Goal: Task Accomplishment & Management: Use online tool/utility

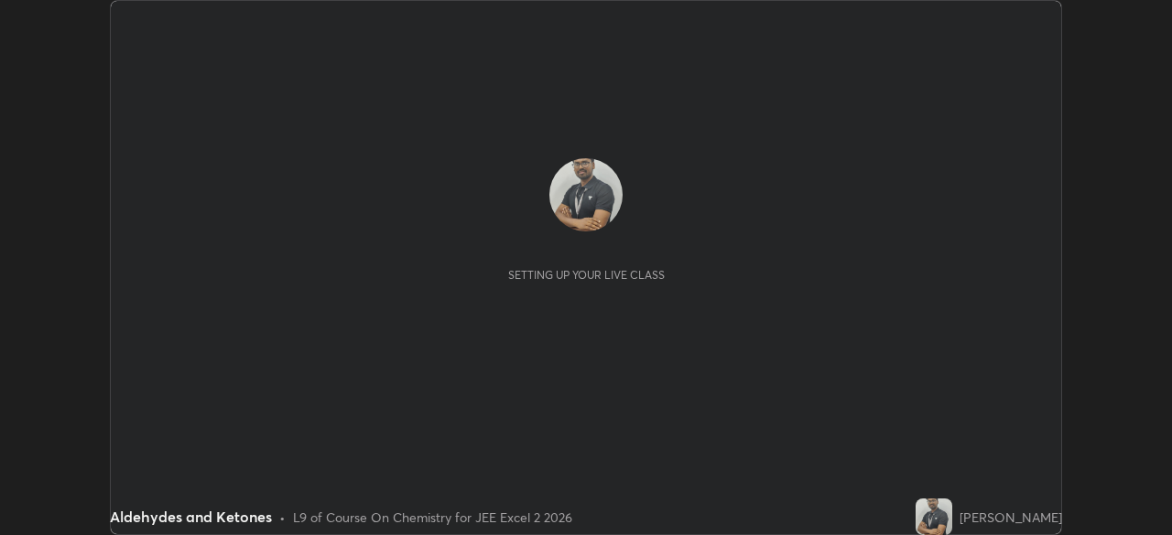
scroll to position [535, 1171]
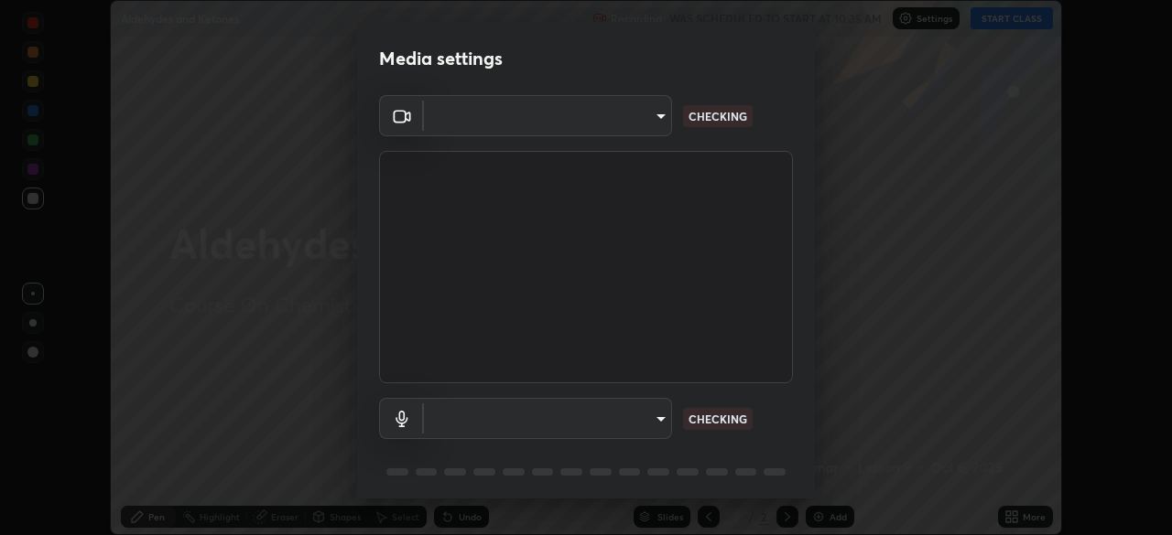
type input "39caa65dc23426385aa383ad0d0a4b68c28ae26f4a71cd21c25f84911154f6e3"
click at [652, 118] on body "Erase all Aldehydes and Ketones Recording WAS SCHEDULED TO START AT 10:35 AM Se…" at bounding box center [586, 267] width 1172 height 535
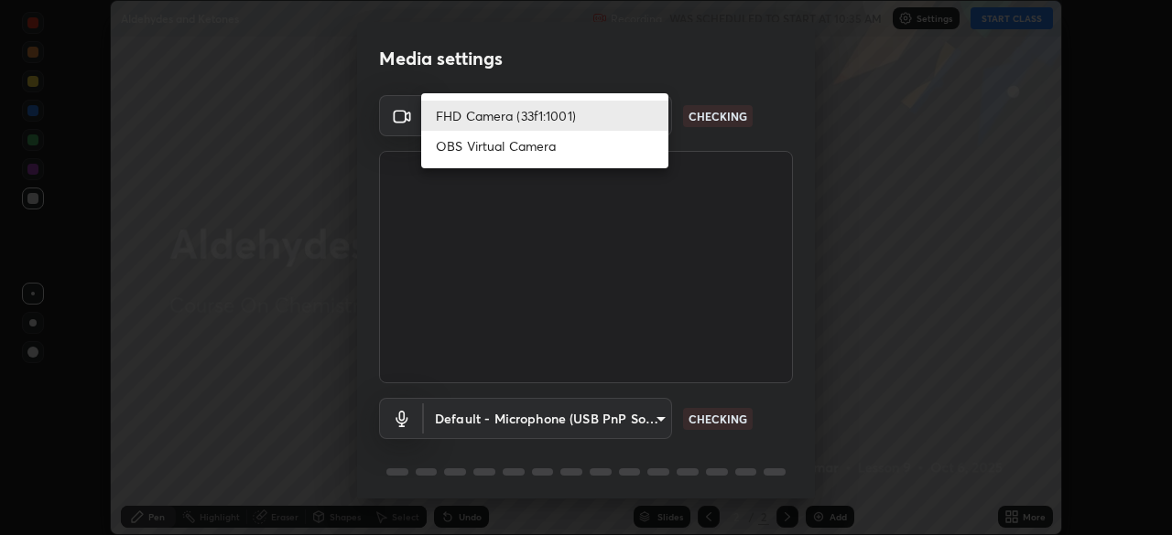
click at [477, 119] on li "FHD Camera (33f1:1001)" at bounding box center [544, 116] width 247 height 30
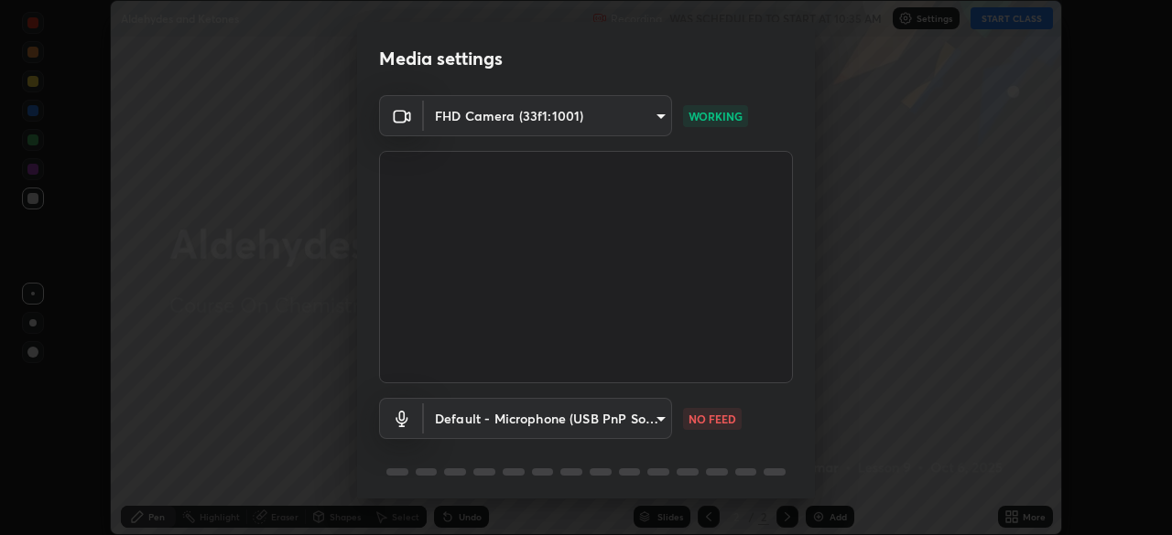
click at [656, 423] on body "Erase all Aldehydes and Ketones Recording WAS SCHEDULED TO START AT 10:35 AM Se…" at bounding box center [586, 267] width 1172 height 535
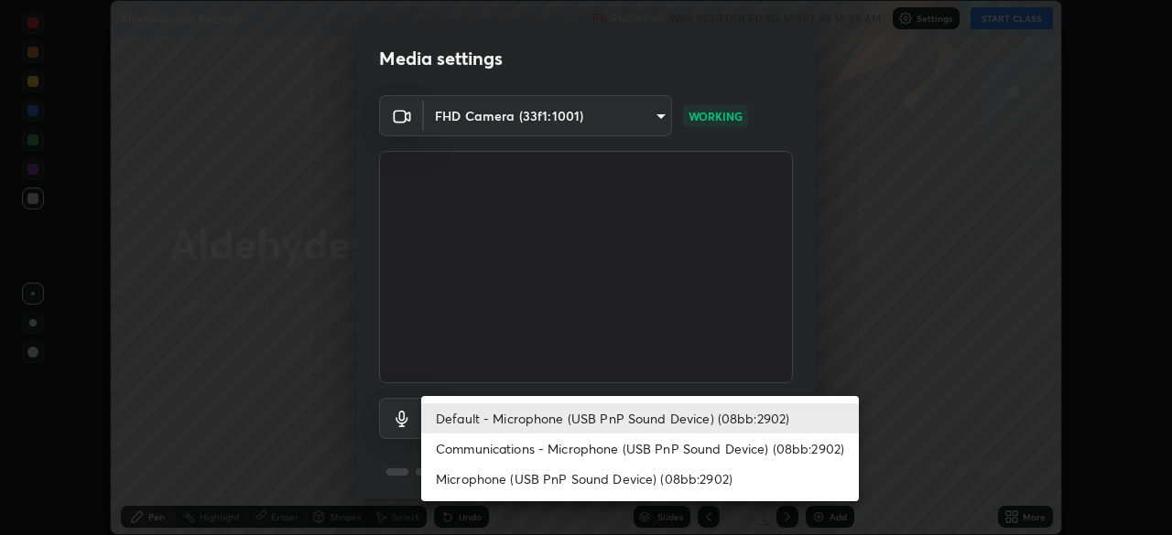
click at [521, 447] on li "Communications - Microphone (USB PnP Sound Device) (08bb:2902)" at bounding box center [640, 449] width 438 height 30
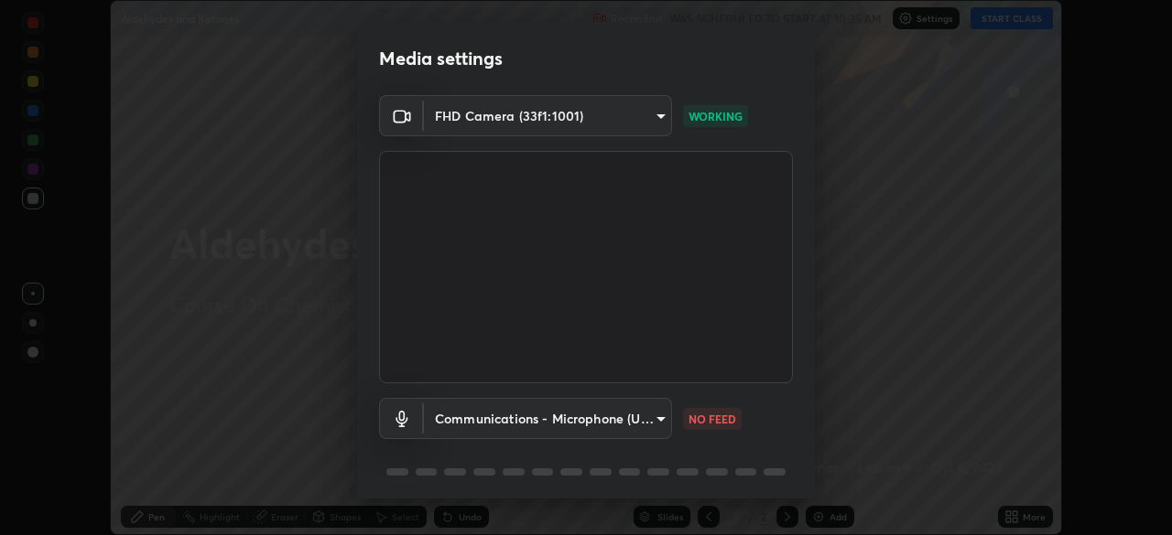
type input "communications"
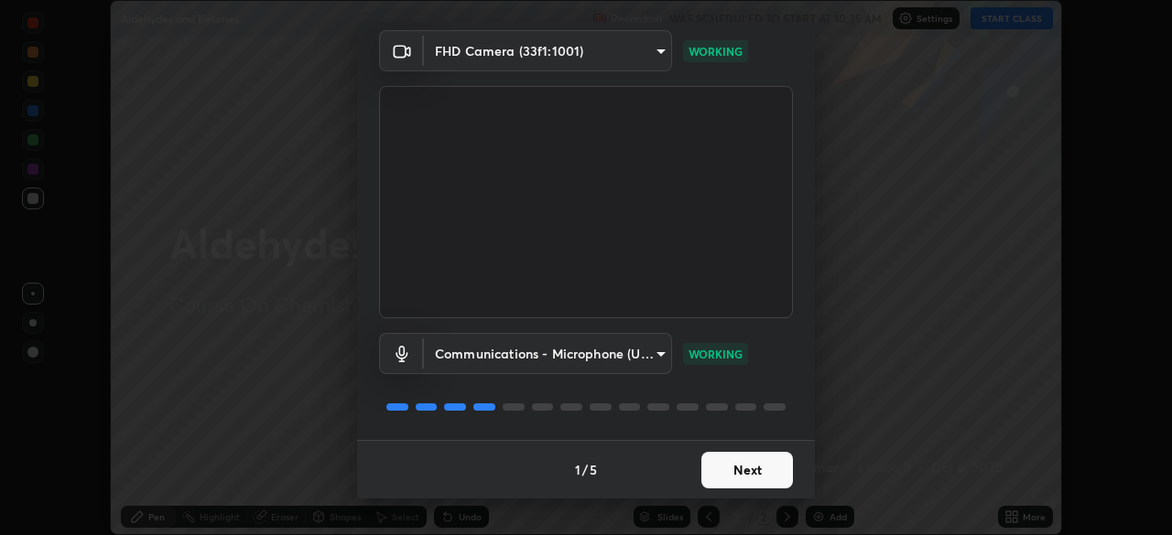
click at [742, 470] on button "Next" at bounding box center [747, 470] width 92 height 37
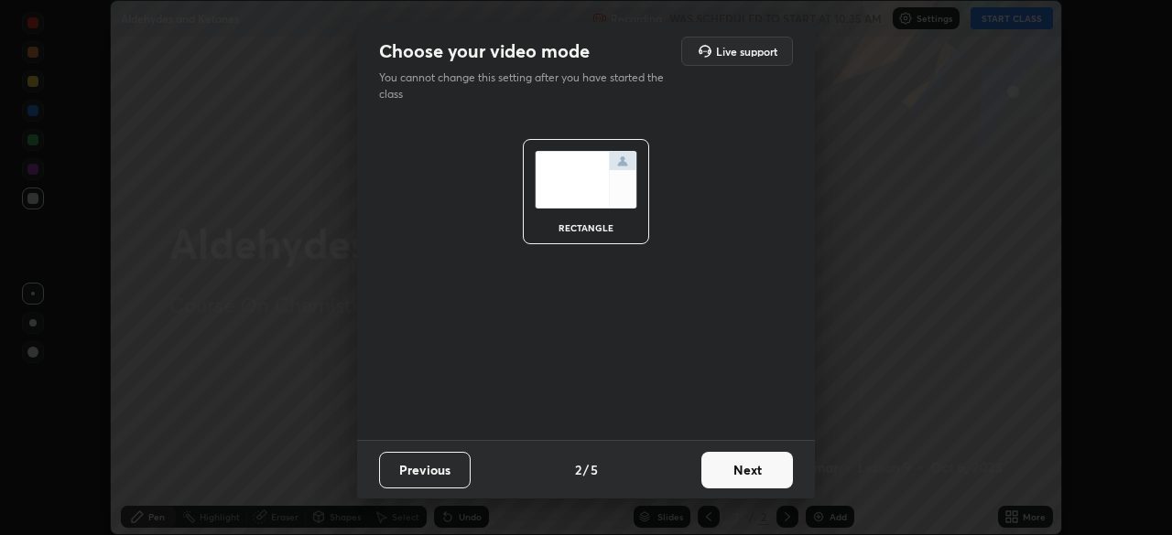
click at [742, 470] on button "Next" at bounding box center [747, 470] width 92 height 37
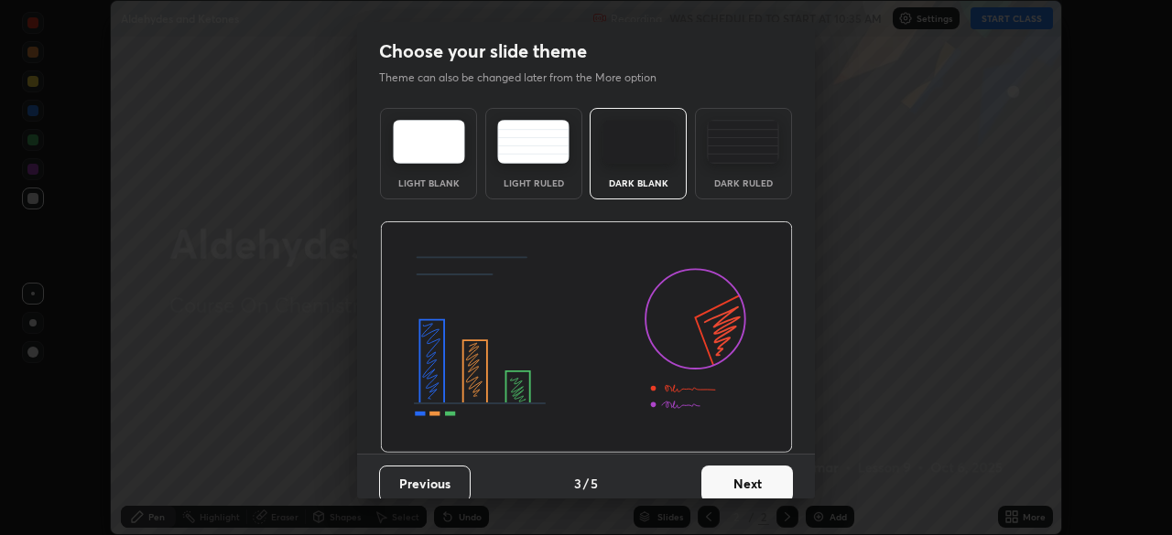
click at [740, 479] on button "Next" at bounding box center [747, 484] width 92 height 37
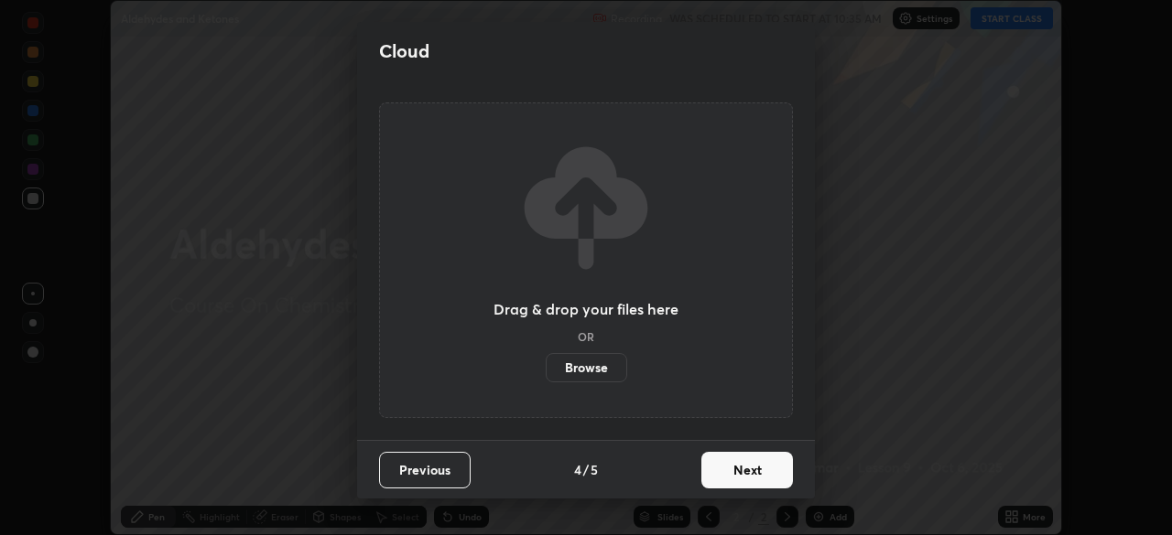
click at [731, 470] on button "Next" at bounding box center [747, 470] width 92 height 37
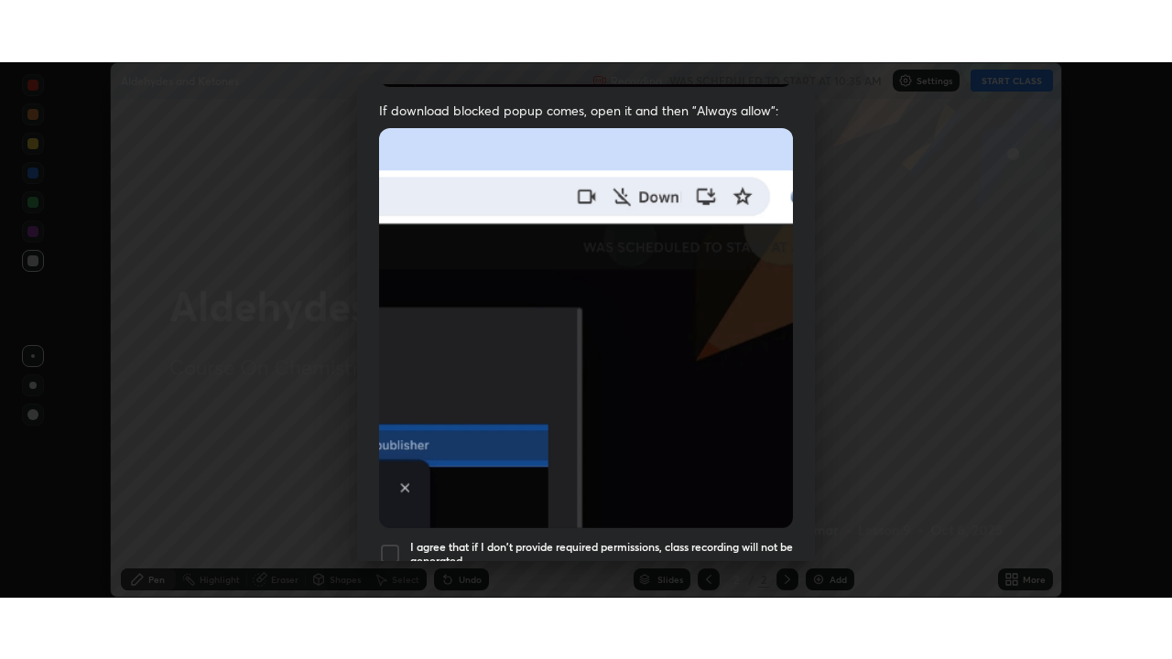
scroll to position [438, 0]
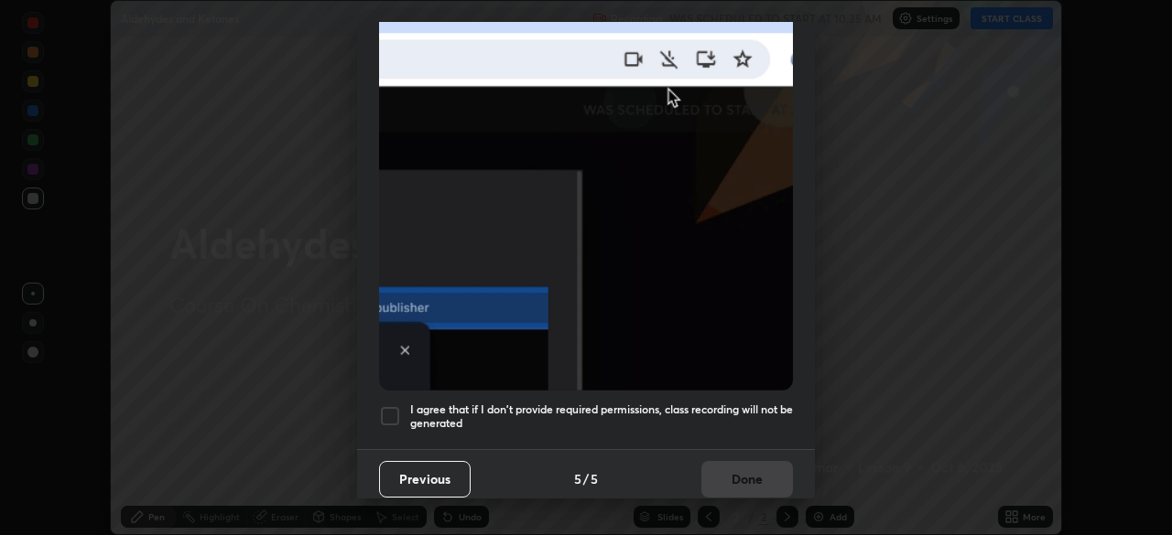
click at [393, 409] on div at bounding box center [390, 416] width 22 height 22
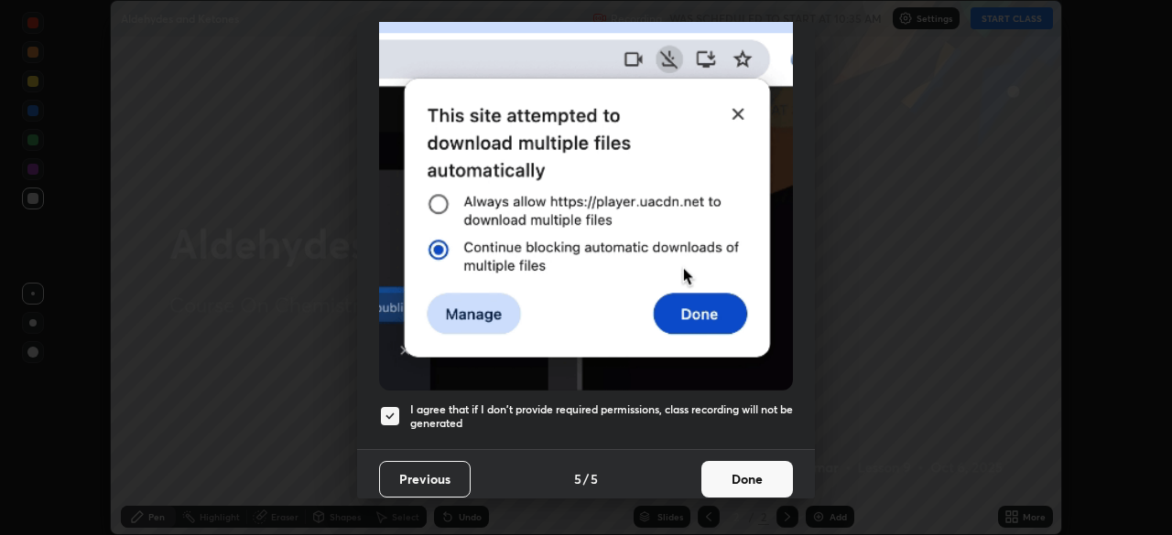
click at [736, 469] on button "Done" at bounding box center [747, 479] width 92 height 37
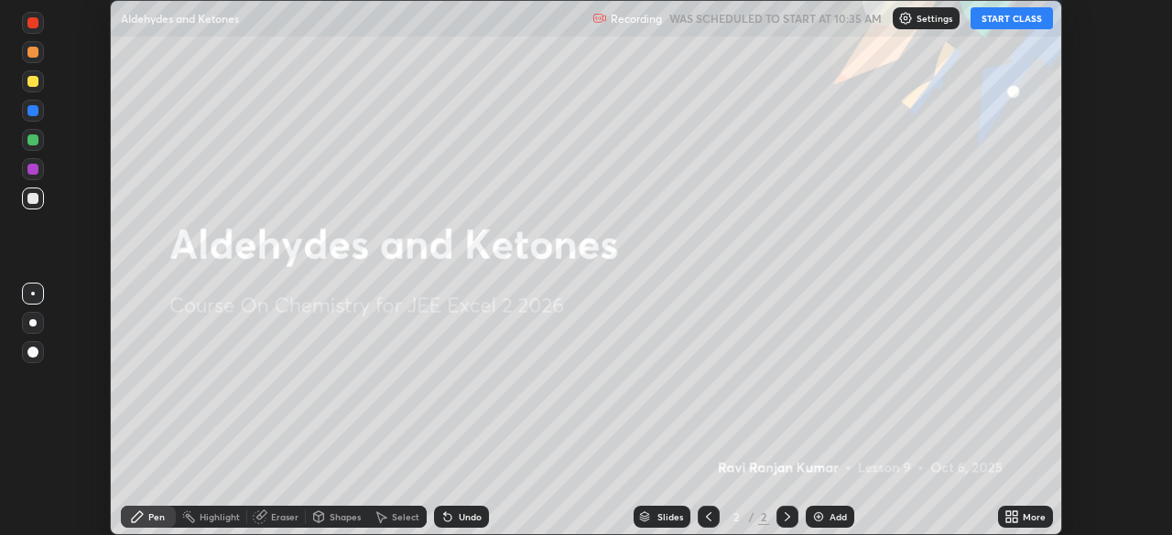
click at [816, 513] on img at bounding box center [818, 517] width 15 height 15
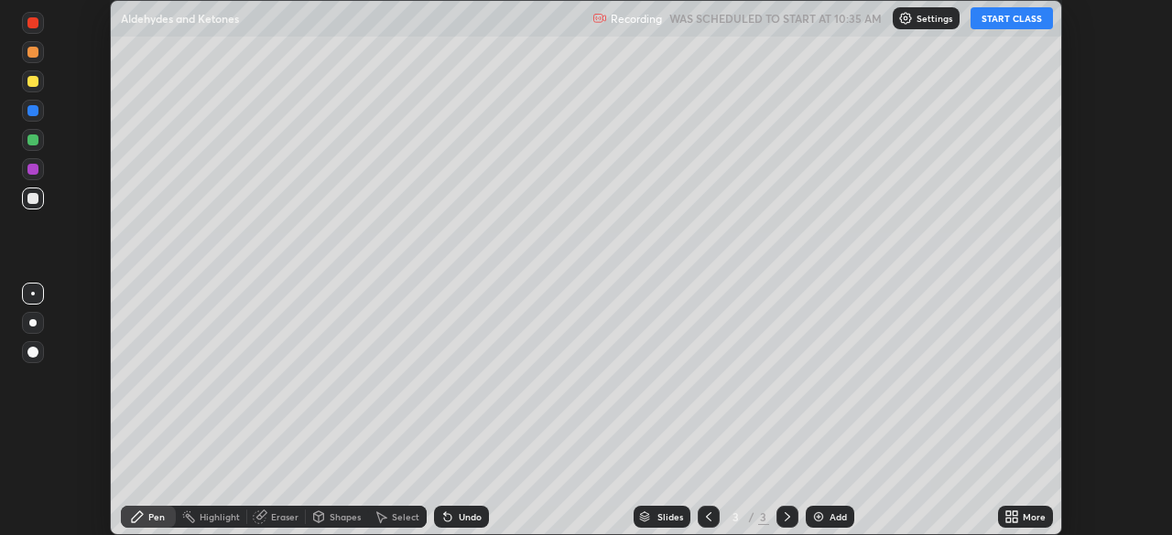
click at [1014, 520] on icon at bounding box center [1014, 520] width 5 height 5
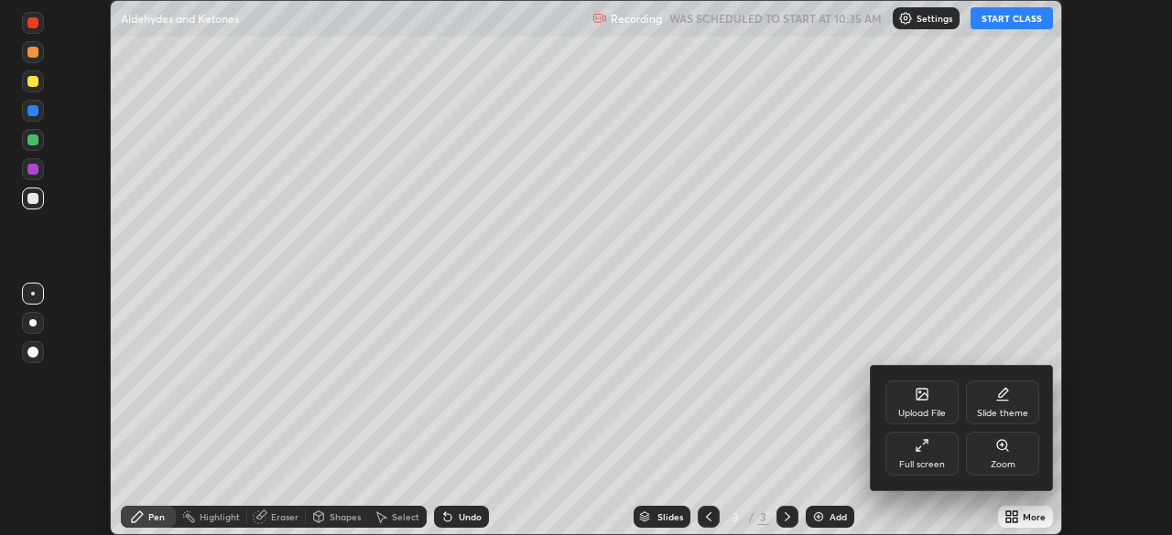
click at [923, 453] on div "Full screen" at bounding box center [921, 454] width 73 height 44
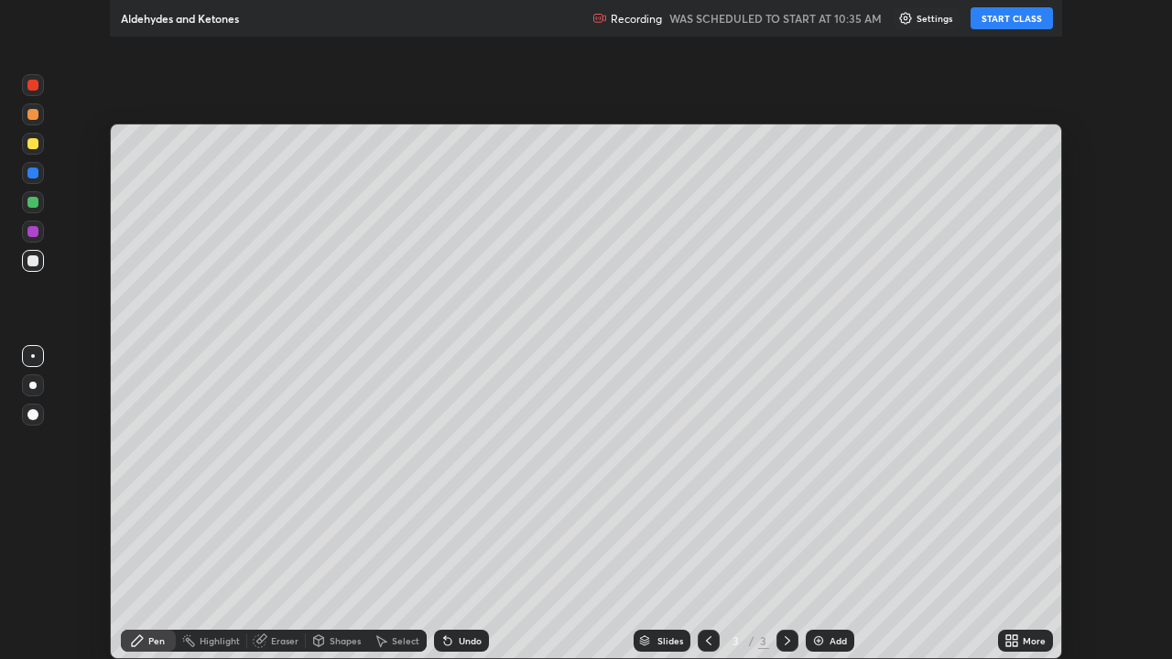
scroll to position [659, 1172]
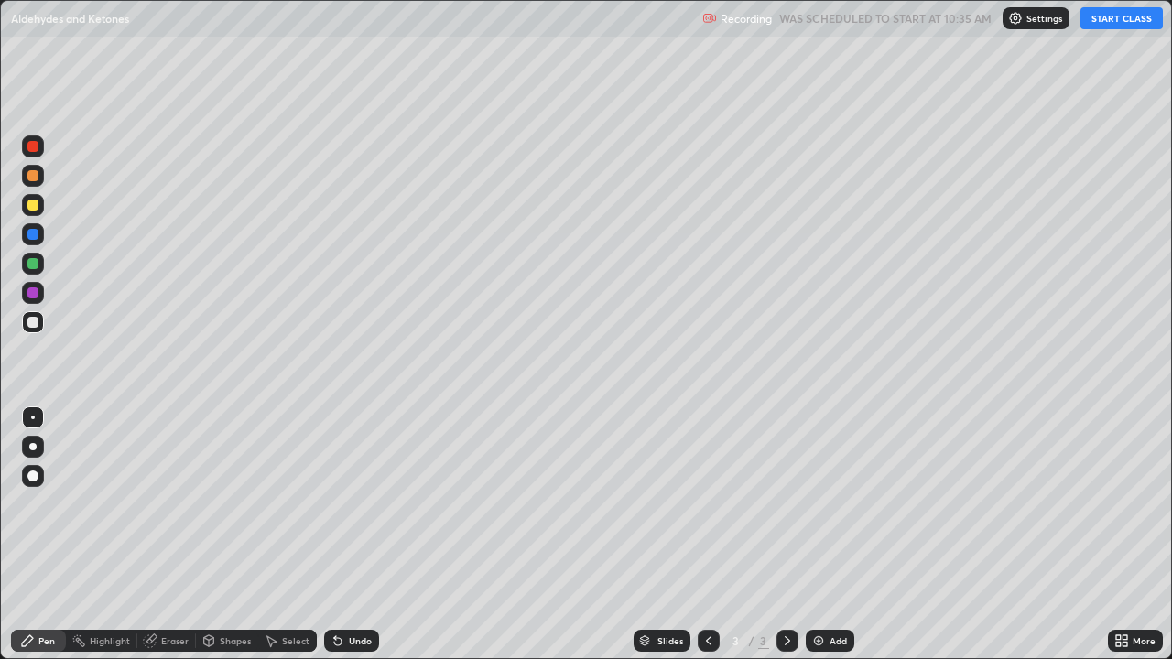
click at [1098, 24] on button "START CLASS" at bounding box center [1121, 18] width 82 height 22
click at [34, 205] on div at bounding box center [32, 205] width 11 height 11
click at [358, 535] on div "Undo" at bounding box center [360, 640] width 23 height 9
click at [359, 535] on div "Undo" at bounding box center [360, 640] width 23 height 9
click at [812, 535] on img at bounding box center [818, 640] width 15 height 15
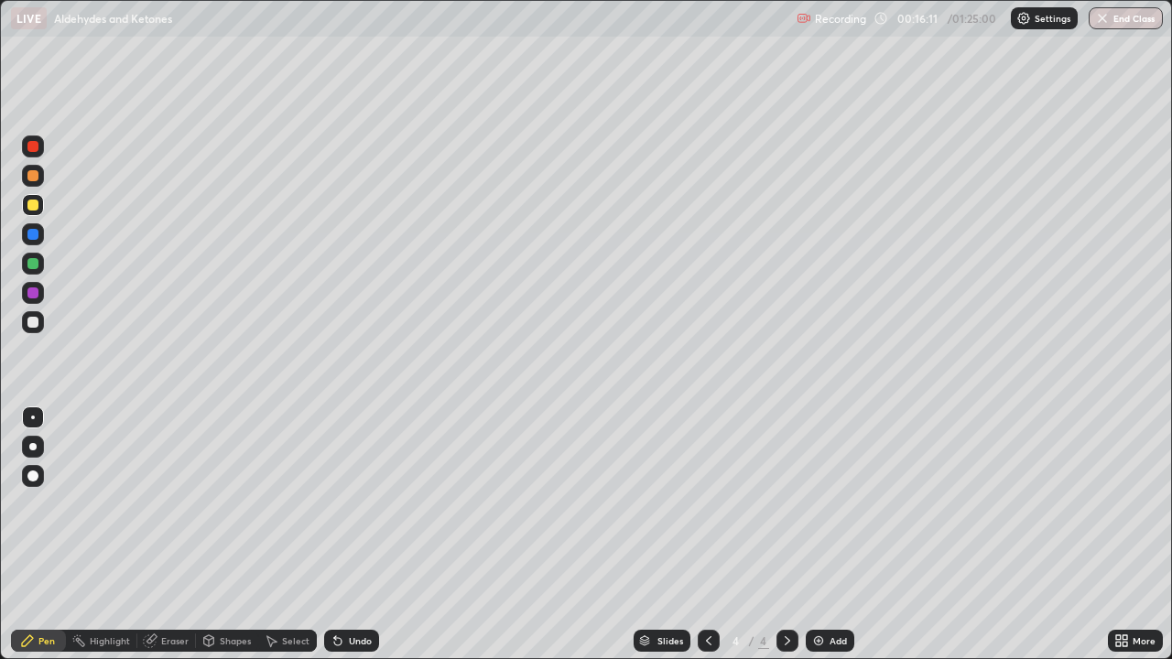
click at [34, 321] on div at bounding box center [32, 322] width 11 height 11
click at [33, 208] on div at bounding box center [32, 205] width 11 height 11
click at [43, 206] on div at bounding box center [33, 205] width 22 height 22
click at [28, 535] on div at bounding box center [32, 513] width 29 height 220
click at [29, 322] on div at bounding box center [32, 322] width 11 height 11
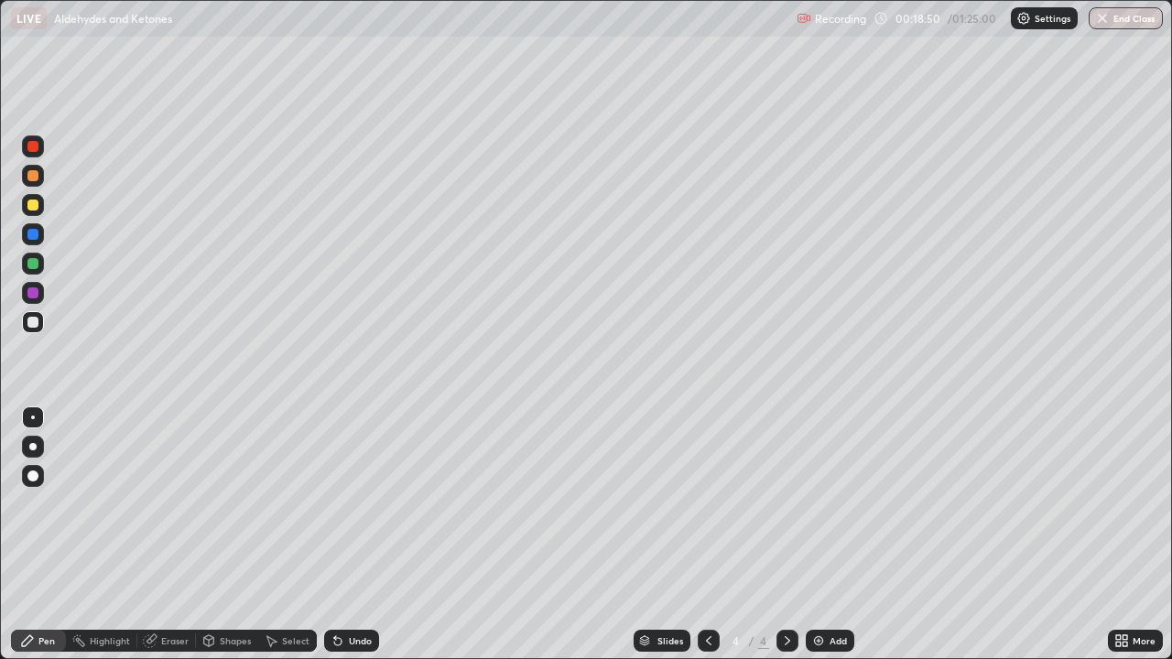
click at [46, 316] on div at bounding box center [32, 322] width 29 height 29
click at [35, 265] on div at bounding box center [32, 263] width 11 height 11
click at [33, 325] on div at bounding box center [32, 322] width 11 height 11
click at [818, 535] on img at bounding box center [818, 640] width 15 height 15
click at [32, 203] on div at bounding box center [32, 205] width 11 height 11
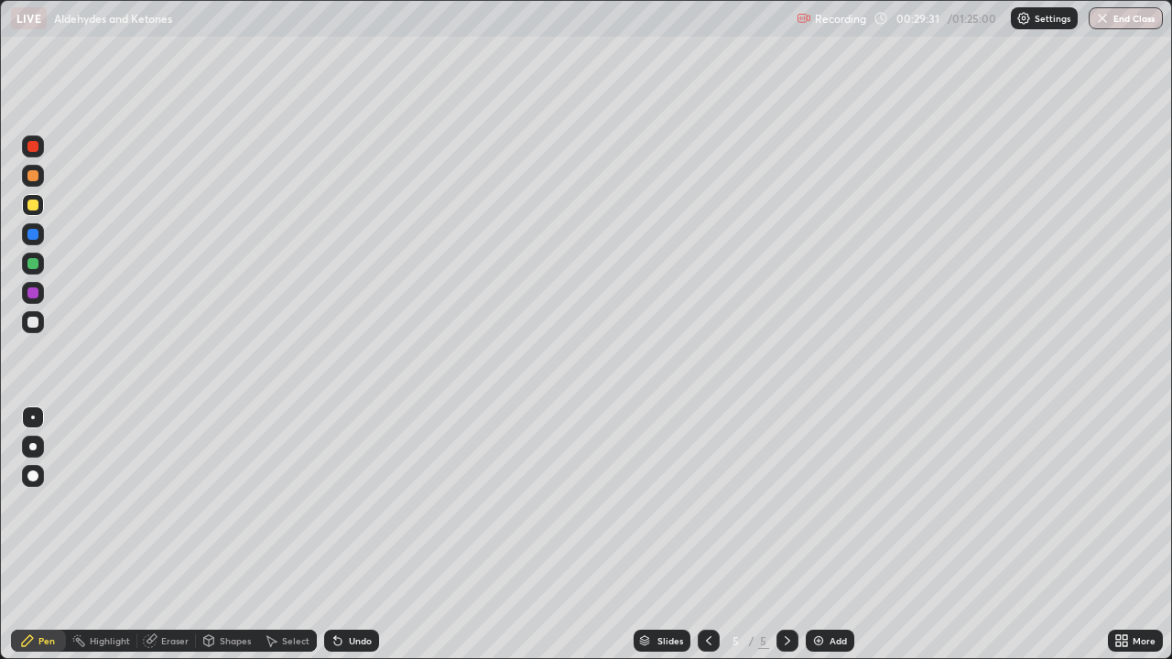
click at [26, 320] on div at bounding box center [33, 322] width 22 height 22
click at [29, 210] on div at bounding box center [33, 205] width 22 height 22
click at [821, 535] on img at bounding box center [818, 640] width 15 height 15
click at [350, 535] on div "Undo" at bounding box center [360, 640] width 23 height 9
click at [342, 535] on div "Undo" at bounding box center [351, 641] width 55 height 22
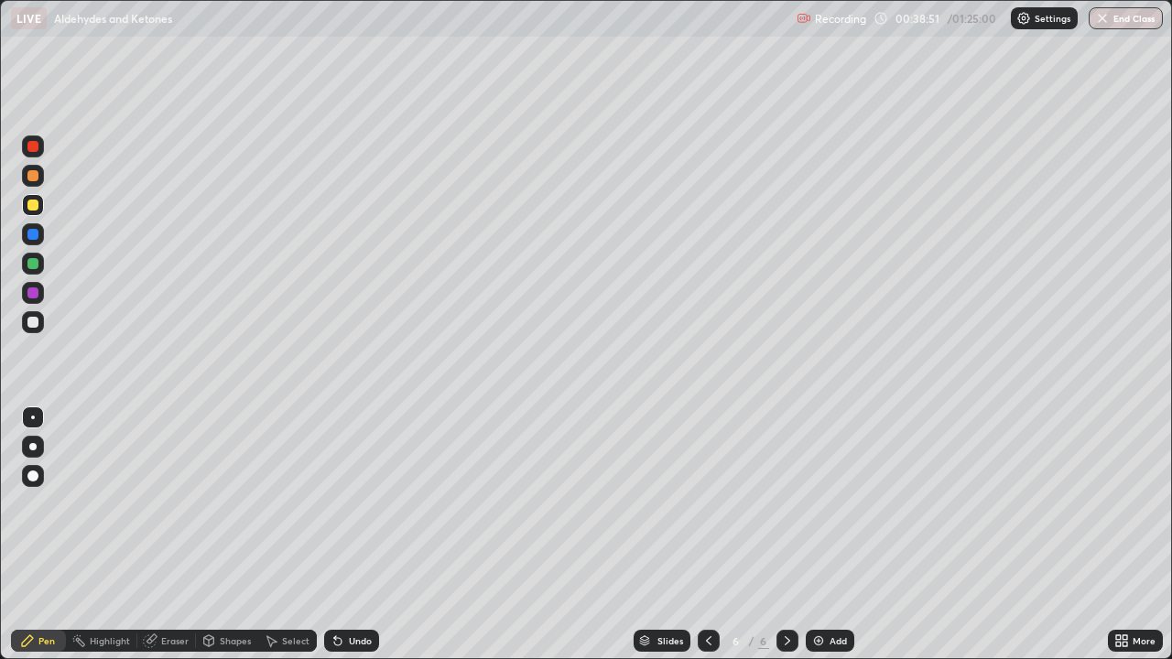
click at [351, 535] on div "Undo" at bounding box center [360, 640] width 23 height 9
click at [362, 535] on div "Undo" at bounding box center [360, 640] width 23 height 9
click at [359, 535] on div "Undo" at bounding box center [351, 641] width 55 height 22
click at [349, 535] on div "Undo" at bounding box center [360, 640] width 23 height 9
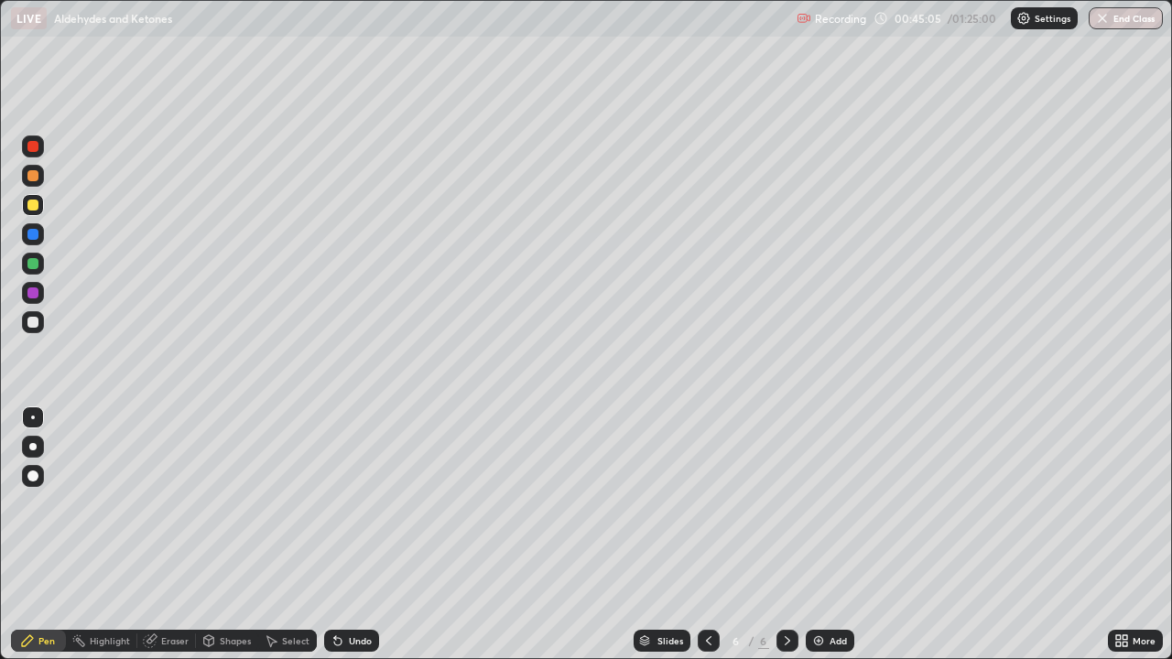
click at [353, 535] on div "Undo" at bounding box center [360, 640] width 23 height 9
click at [33, 324] on div at bounding box center [32, 322] width 11 height 11
click at [350, 535] on div "Undo" at bounding box center [360, 640] width 23 height 9
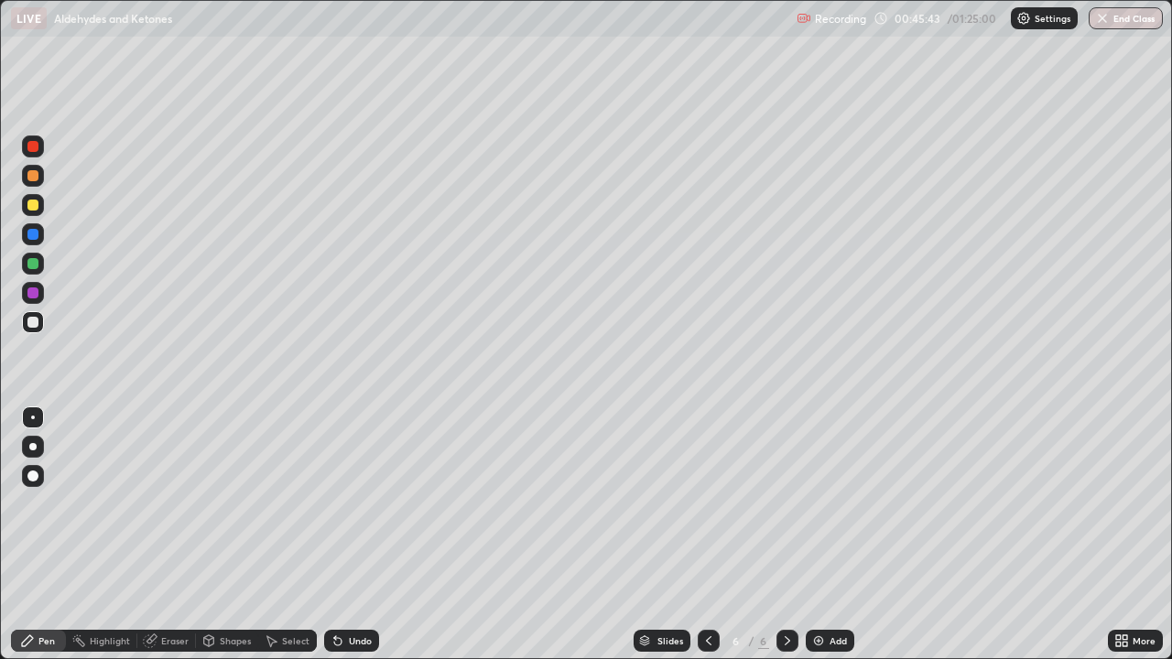
click at [355, 535] on div "Undo" at bounding box center [360, 640] width 23 height 9
click at [35, 207] on div at bounding box center [32, 205] width 11 height 11
click at [820, 535] on img at bounding box center [818, 640] width 15 height 15
click at [35, 320] on div at bounding box center [32, 322] width 11 height 11
click at [32, 208] on div at bounding box center [32, 205] width 11 height 11
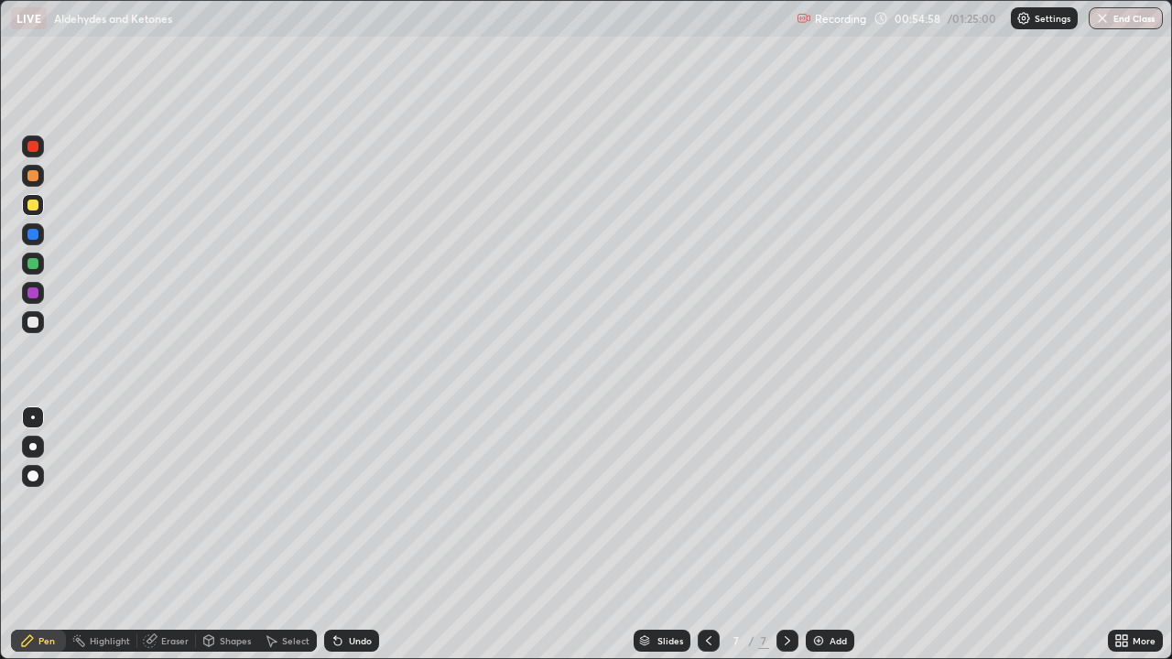
click at [35, 326] on div at bounding box center [32, 322] width 11 height 11
click at [37, 210] on div at bounding box center [33, 205] width 22 height 22
click at [357, 535] on div "Undo" at bounding box center [360, 640] width 23 height 9
click at [364, 535] on div "Undo" at bounding box center [360, 640] width 23 height 9
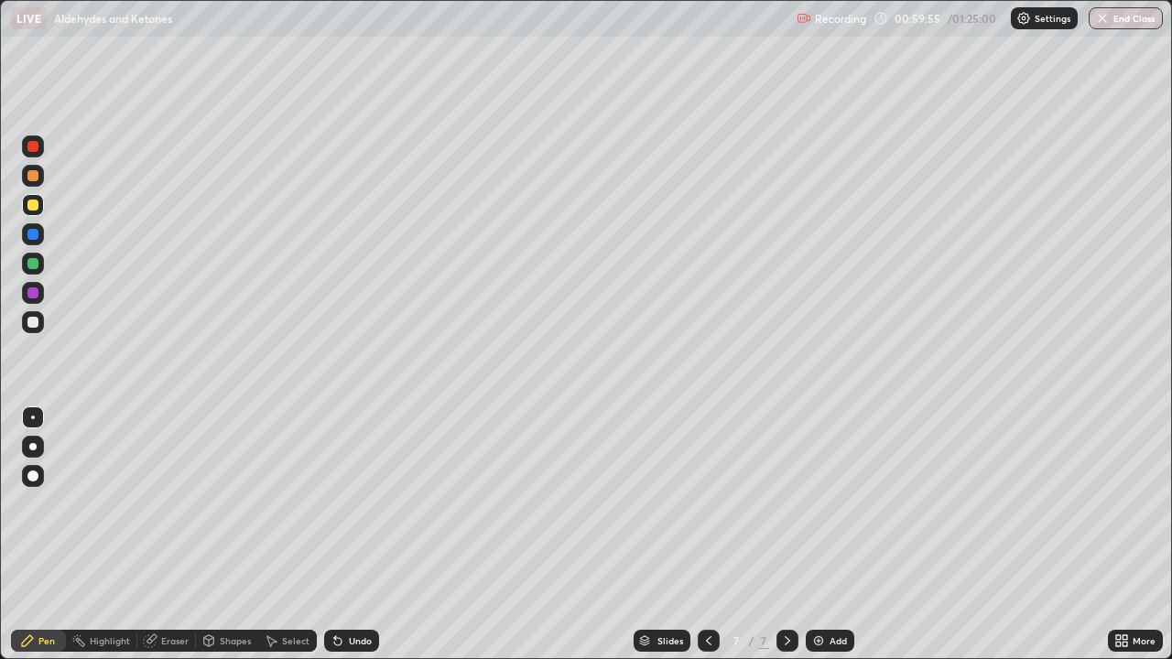
click at [817, 535] on img at bounding box center [818, 640] width 15 height 15
click at [32, 321] on div at bounding box center [32, 322] width 11 height 11
click at [361, 535] on div "Undo" at bounding box center [360, 640] width 23 height 9
click at [358, 535] on div "Undo" at bounding box center [360, 640] width 23 height 9
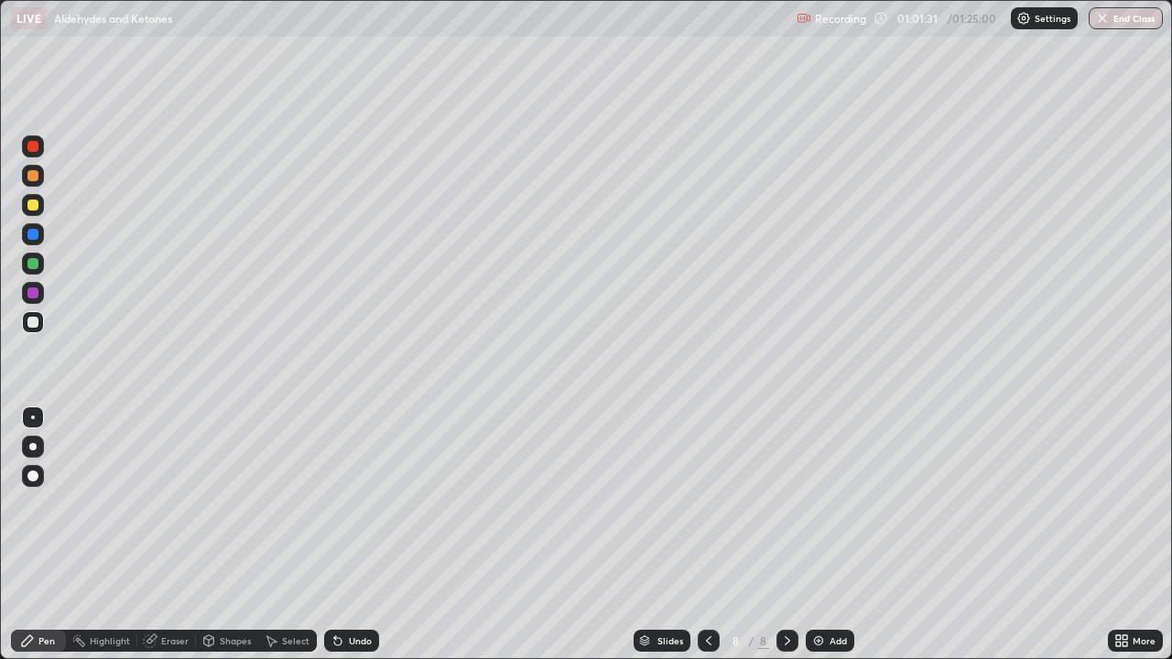
click at [365, 535] on div "Undo" at bounding box center [360, 640] width 23 height 9
click at [32, 208] on div at bounding box center [32, 205] width 11 height 11
click at [46, 209] on div at bounding box center [32, 204] width 29 height 29
click at [704, 535] on icon at bounding box center [708, 640] width 15 height 15
click at [783, 535] on icon at bounding box center [787, 640] width 15 height 15
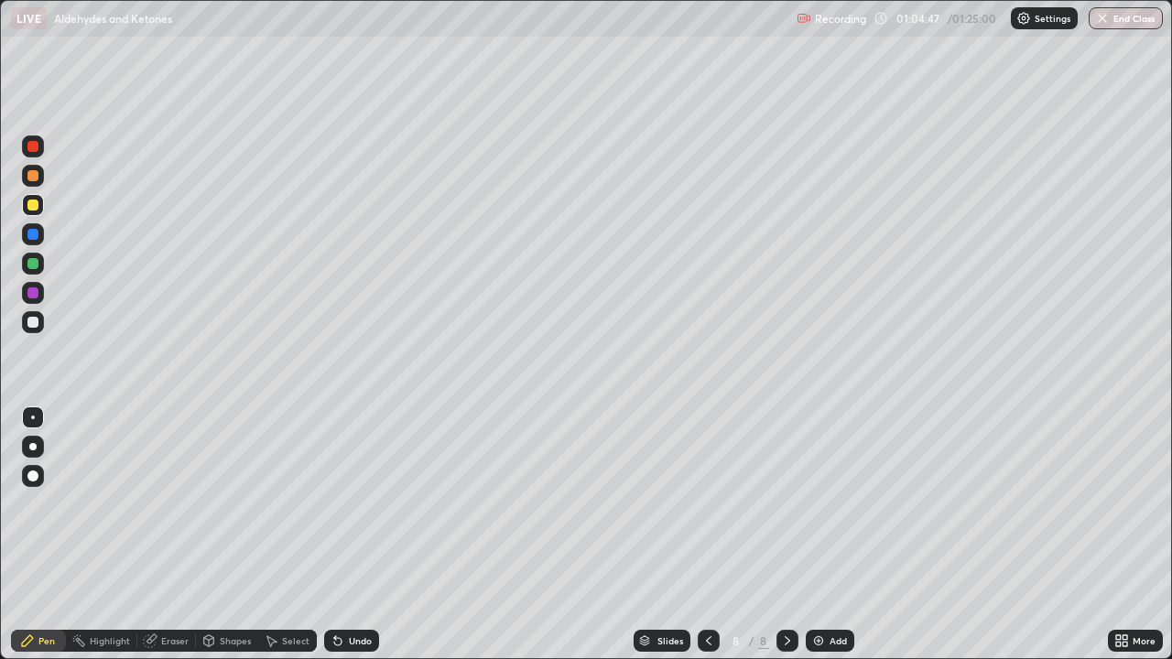
click at [706, 535] on icon at bounding box center [708, 640] width 15 height 15
click at [784, 535] on icon at bounding box center [787, 640] width 15 height 15
click at [816, 535] on img at bounding box center [818, 640] width 15 height 15
click at [36, 322] on div at bounding box center [32, 322] width 11 height 11
click at [713, 535] on div at bounding box center [708, 641] width 22 height 22
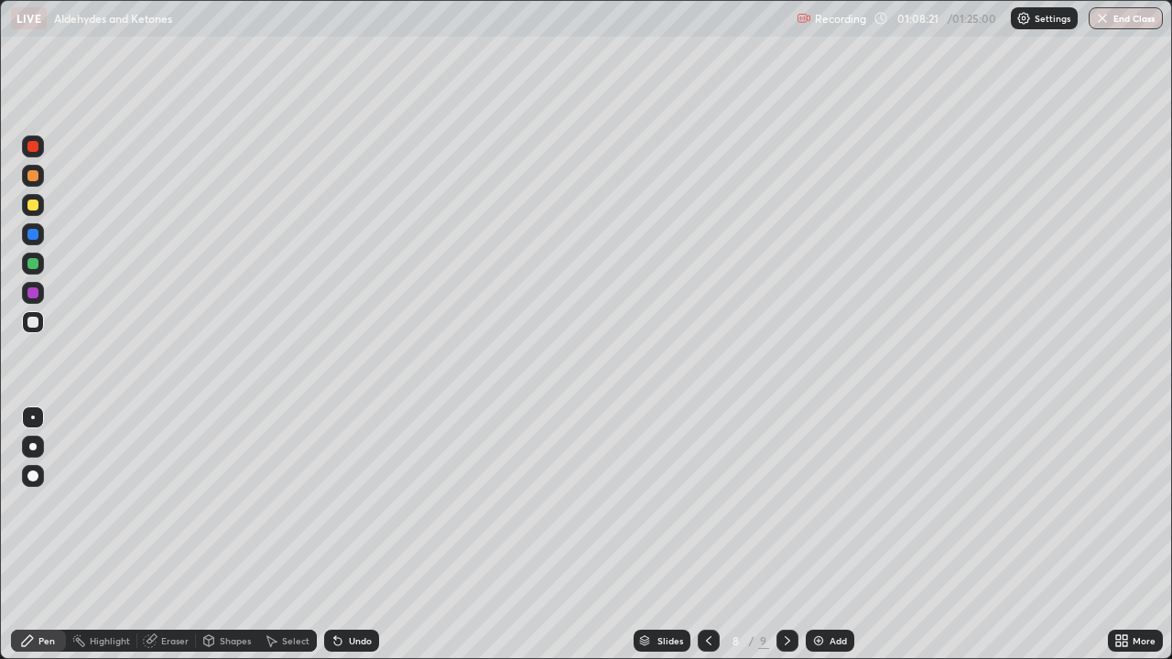
click at [785, 535] on icon at bounding box center [787, 640] width 15 height 15
click at [31, 208] on div at bounding box center [32, 205] width 11 height 11
click at [354, 535] on div "Undo" at bounding box center [360, 640] width 23 height 9
click at [33, 323] on div at bounding box center [32, 322] width 11 height 11
click at [356, 535] on div "Undo" at bounding box center [360, 640] width 23 height 9
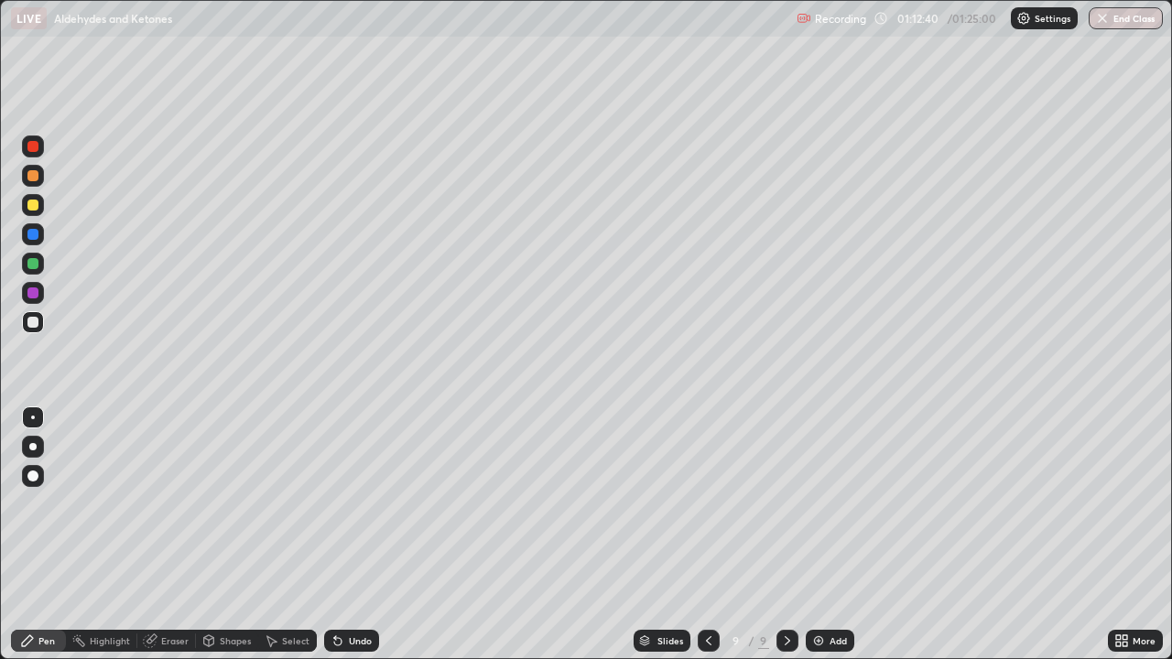
click at [357, 535] on div "Undo" at bounding box center [360, 640] width 23 height 9
click at [359, 535] on div "Undo" at bounding box center [360, 640] width 23 height 9
click at [362, 535] on div "Undo" at bounding box center [360, 640] width 23 height 9
click at [358, 535] on div "Undo" at bounding box center [360, 640] width 23 height 9
click at [354, 535] on div "Undo" at bounding box center [360, 640] width 23 height 9
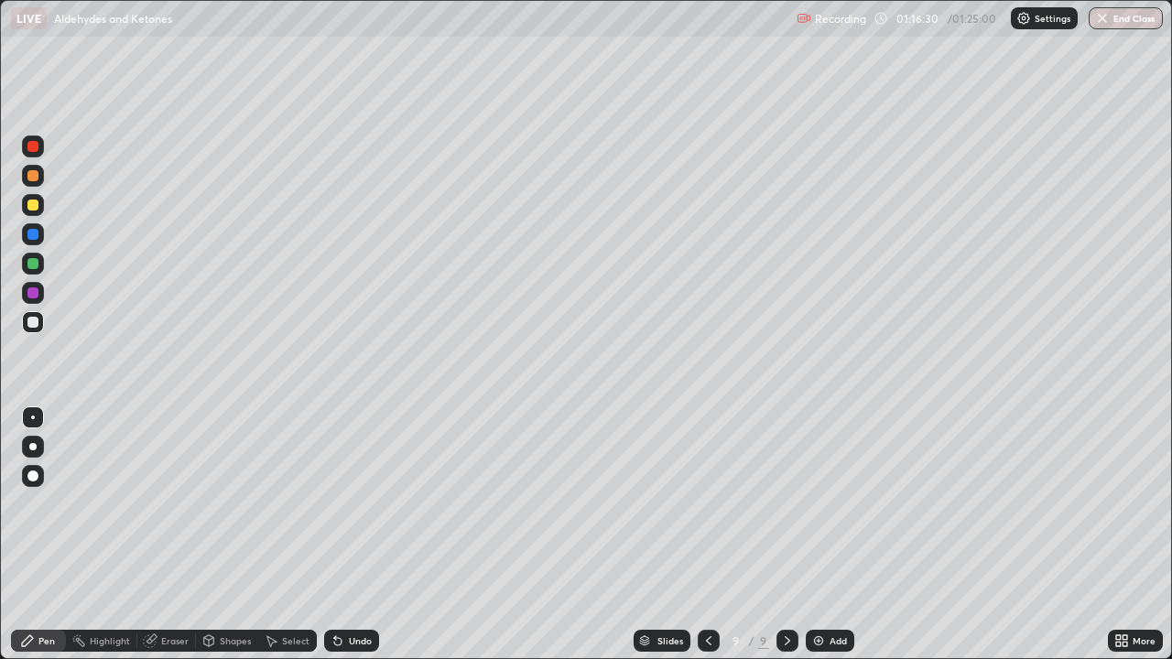
click at [360, 535] on div "Undo" at bounding box center [360, 640] width 23 height 9
click at [358, 535] on div "Undo" at bounding box center [360, 640] width 23 height 9
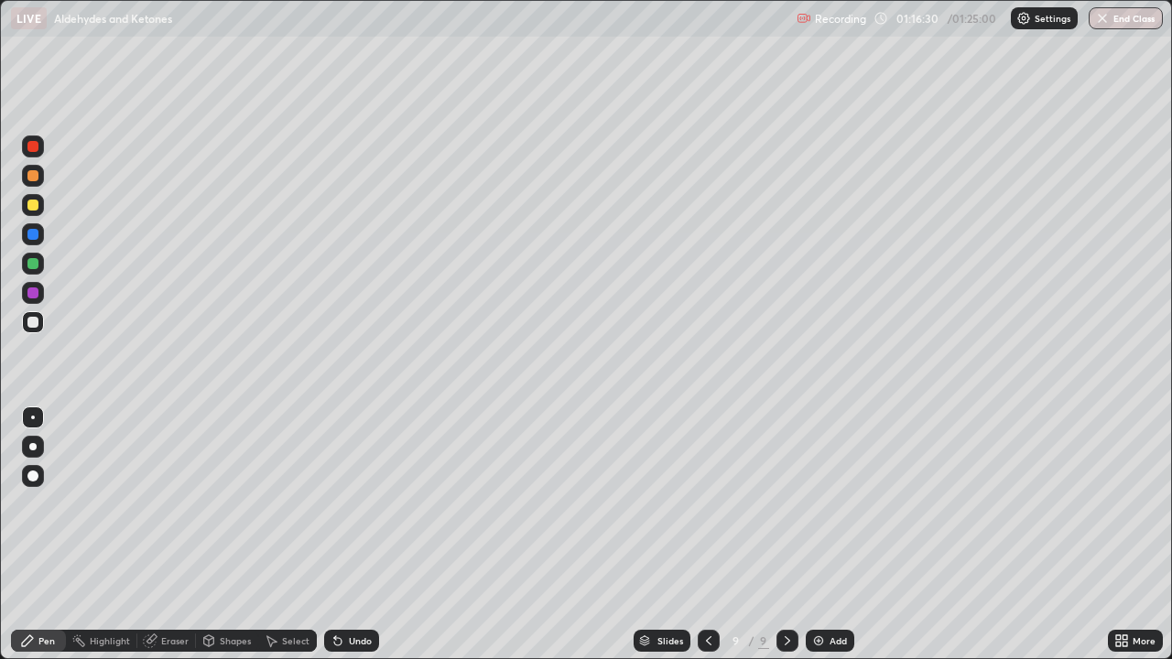
click at [360, 535] on div "Undo" at bounding box center [360, 640] width 23 height 9
click at [35, 205] on div at bounding box center [32, 205] width 11 height 11
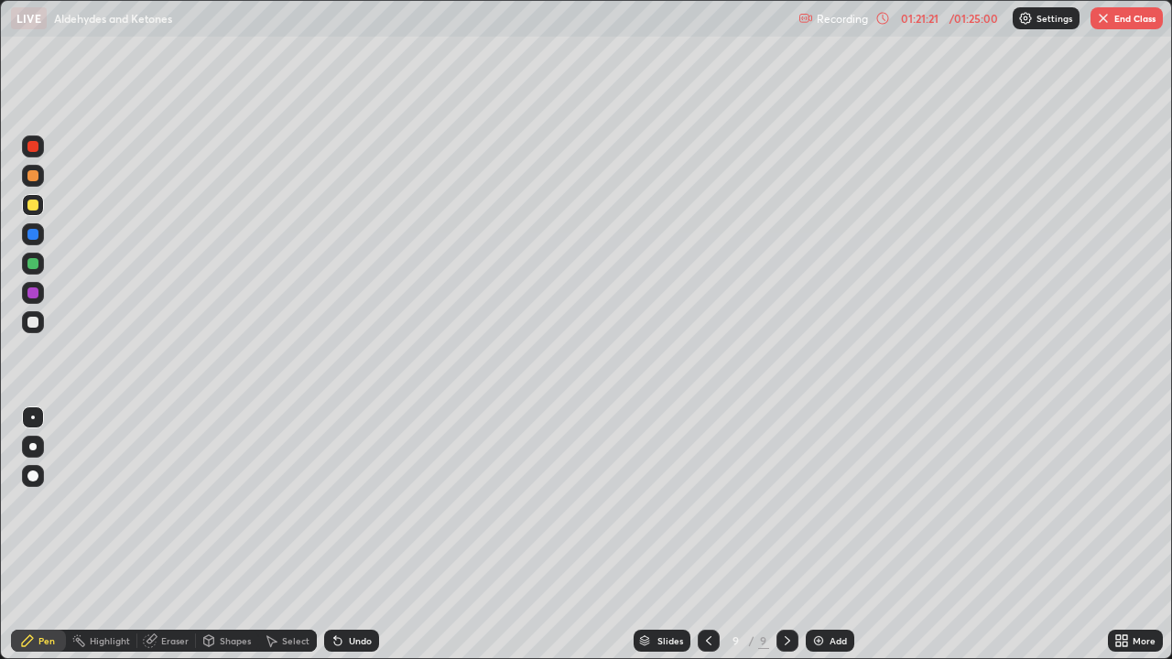
click at [815, 535] on img at bounding box center [818, 640] width 15 height 15
click at [784, 535] on icon at bounding box center [787, 640] width 15 height 15
click at [706, 535] on icon at bounding box center [707, 640] width 15 height 15
click at [784, 535] on icon at bounding box center [787, 640] width 15 height 15
click at [36, 208] on div at bounding box center [32, 205] width 11 height 11
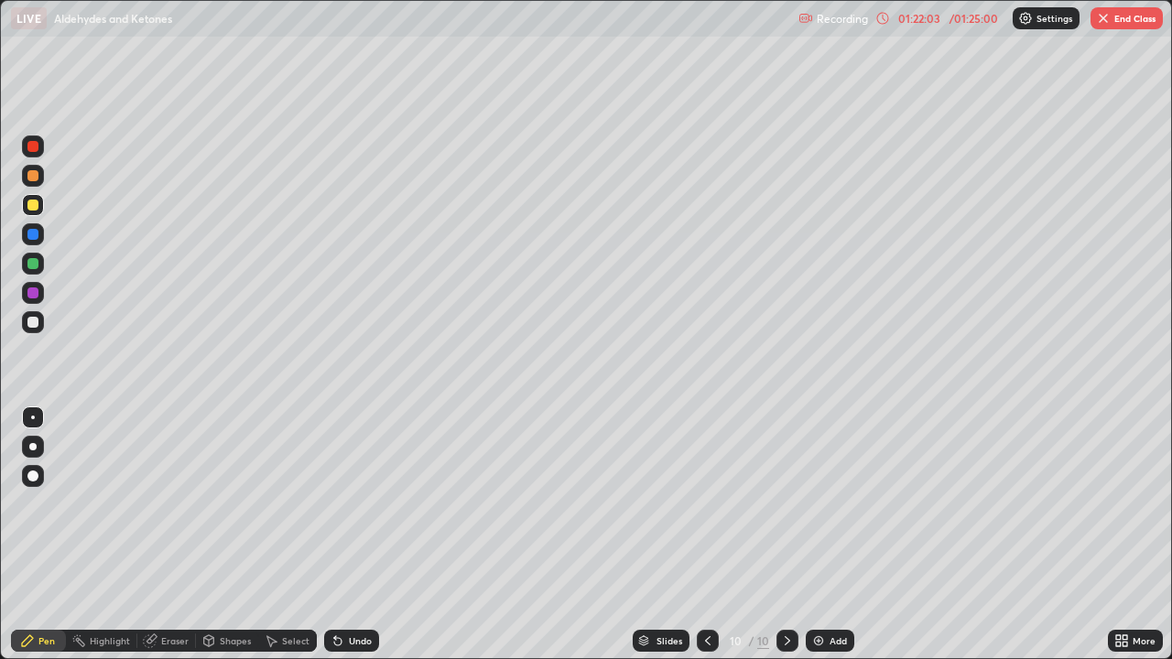
click at [31, 325] on div at bounding box center [32, 322] width 11 height 11
click at [1124, 24] on button "End Class" at bounding box center [1126, 18] width 72 height 22
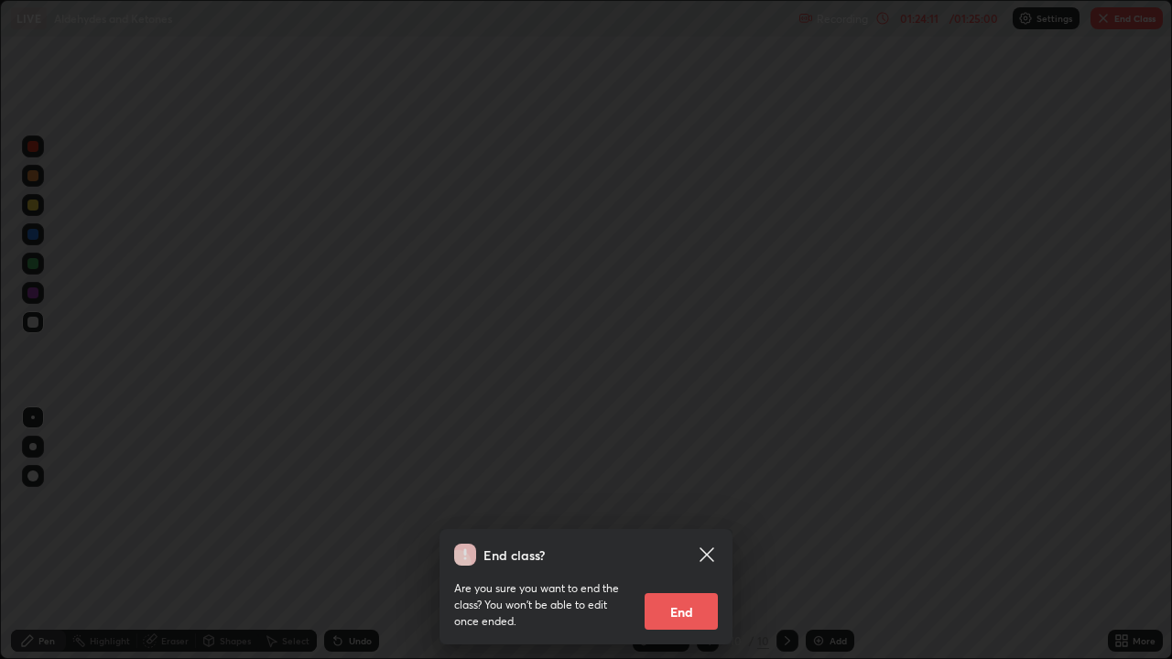
click at [1124, 24] on div at bounding box center [586, 329] width 1172 height 659
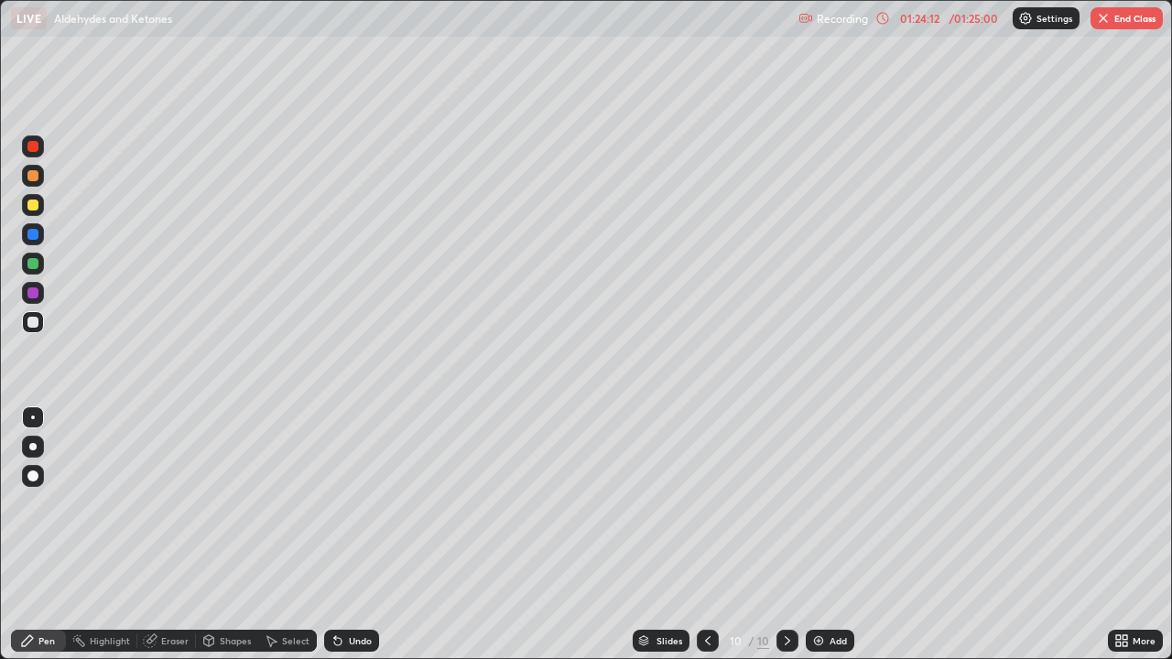
click at [1124, 24] on button "End Class" at bounding box center [1126, 18] width 72 height 22
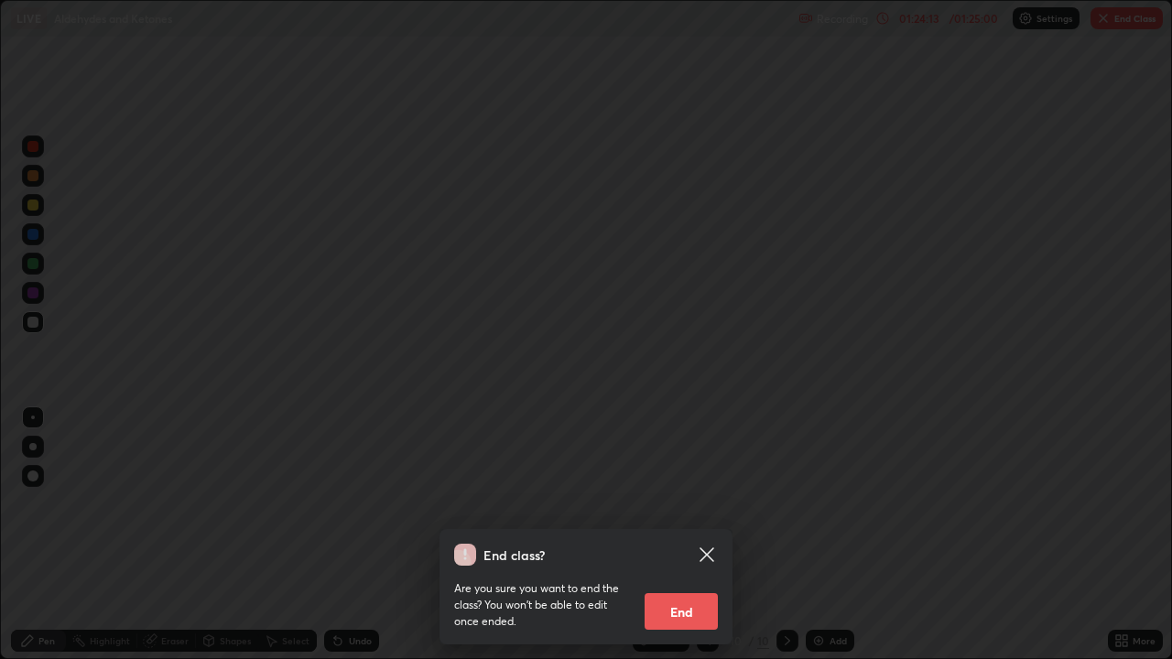
click at [688, 535] on button "End" at bounding box center [680, 611] width 73 height 37
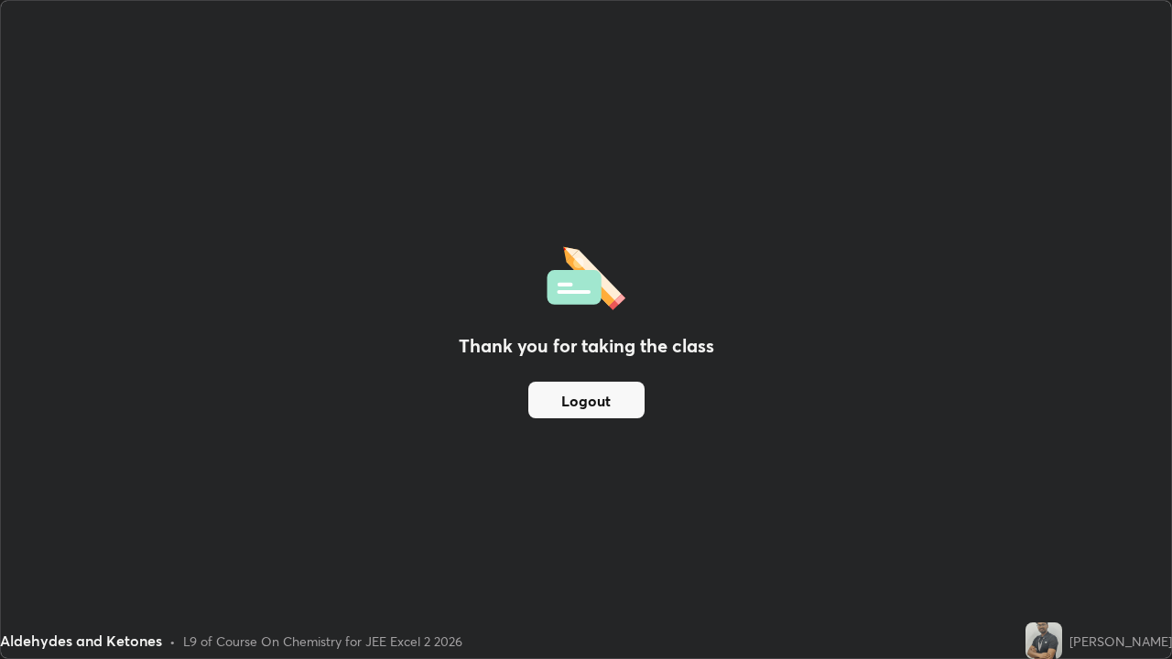
click at [635, 396] on button "Logout" at bounding box center [586, 400] width 116 height 37
